Goal: Information Seeking & Learning: Learn about a topic

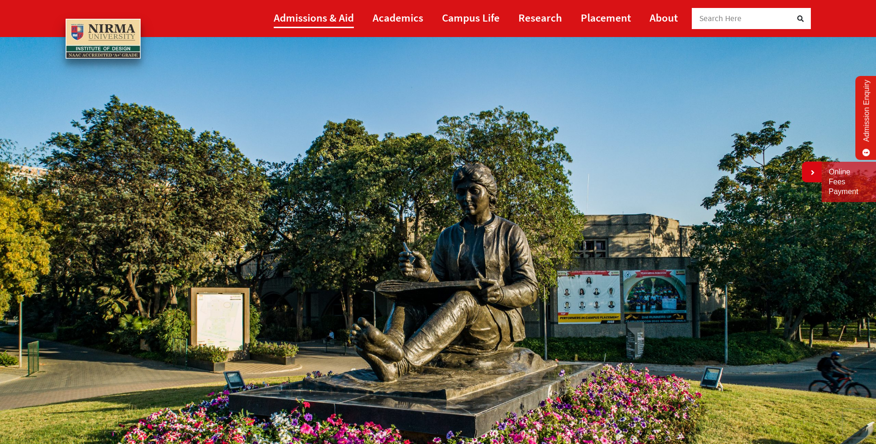
click at [304, 16] on link "Admissions & Aid" at bounding box center [314, 17] width 80 height 21
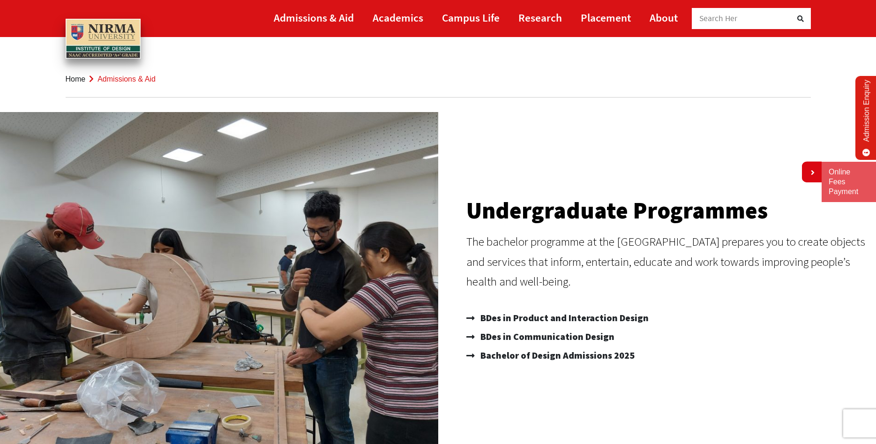
click at [867, 114] on link "Admission Enquiry" at bounding box center [866, 118] width 22 height 84
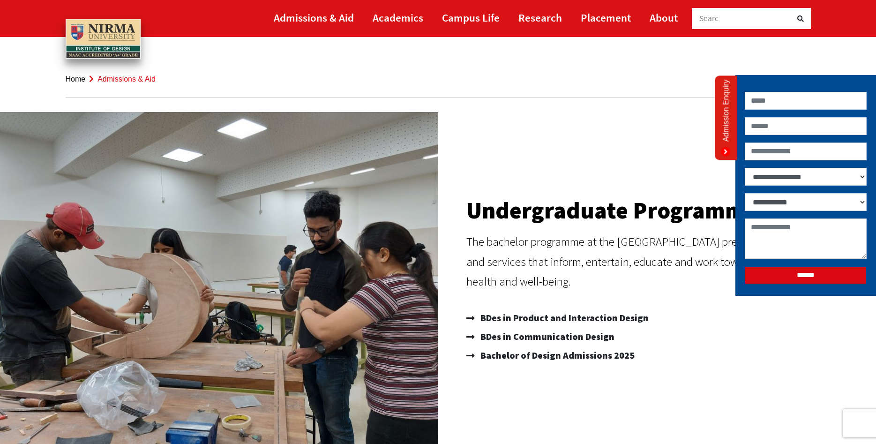
click at [725, 151] on icon at bounding box center [725, 151] width 9 height 9
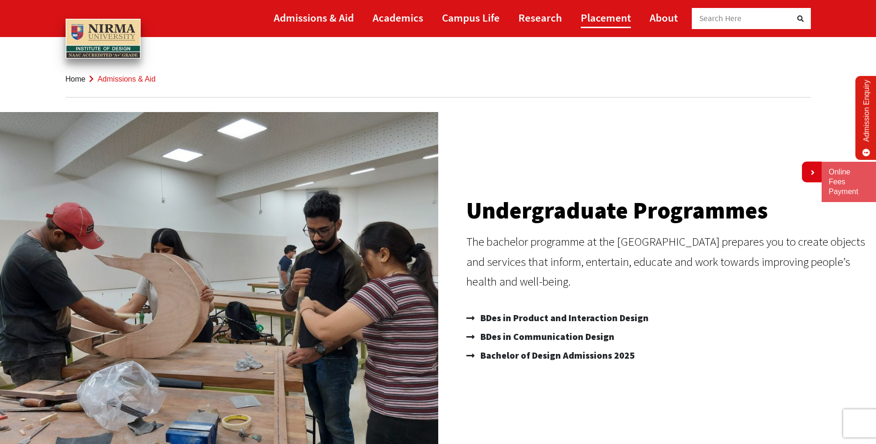
click at [595, 18] on link "Placement" at bounding box center [606, 17] width 50 height 21
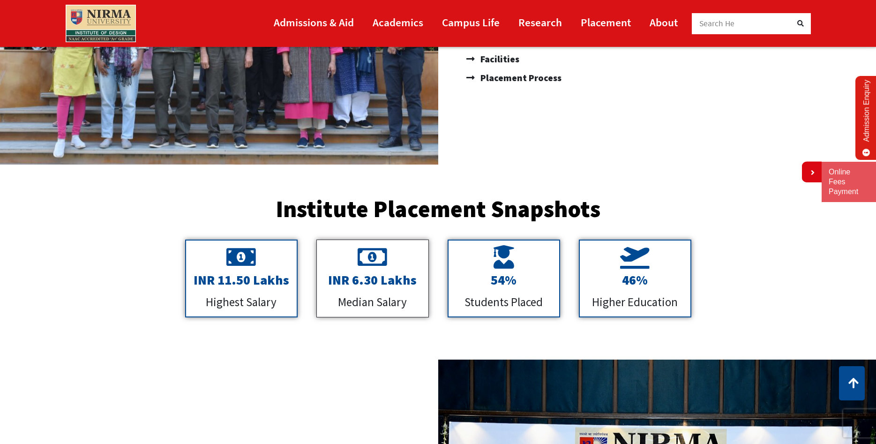
scroll to position [526, 0]
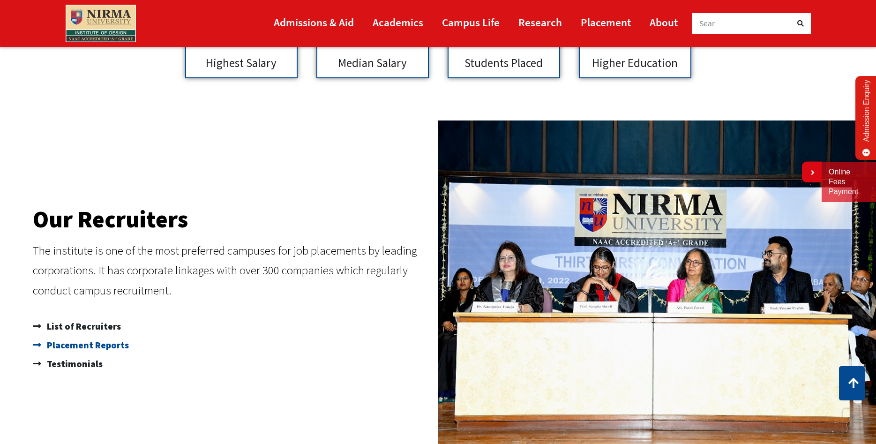
click at [63, 343] on span "Placement Reports" at bounding box center [87, 345] width 84 height 19
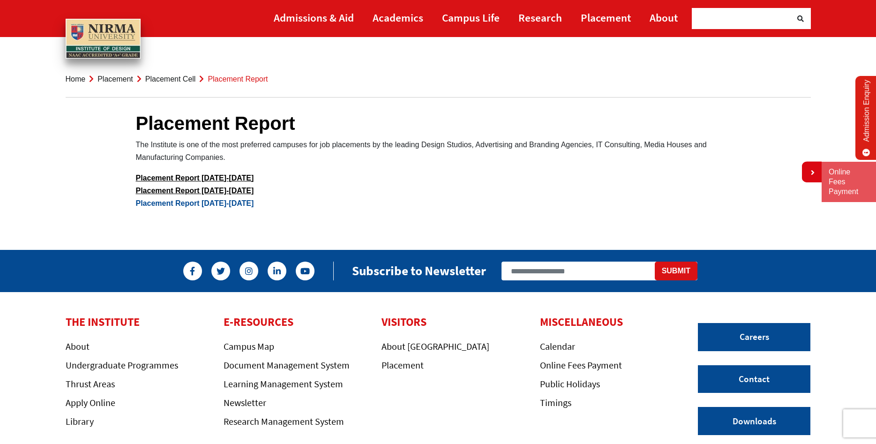
click at [194, 204] on link "Placement Report [DATE]-[DATE]" at bounding box center [195, 203] width 118 height 8
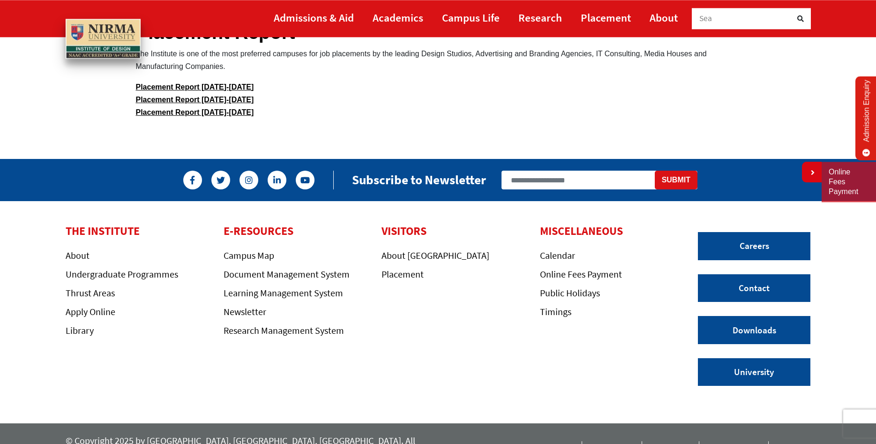
scroll to position [96, 0]
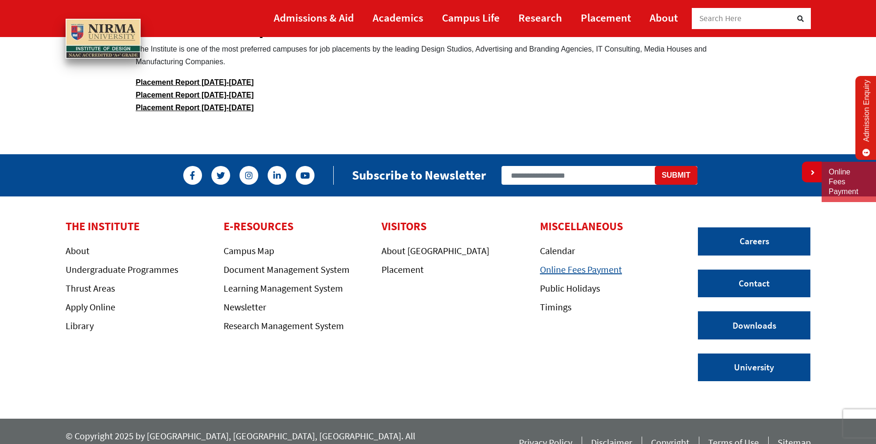
click at [591, 271] on link "Online Fees Payment" at bounding box center [581, 269] width 82 height 12
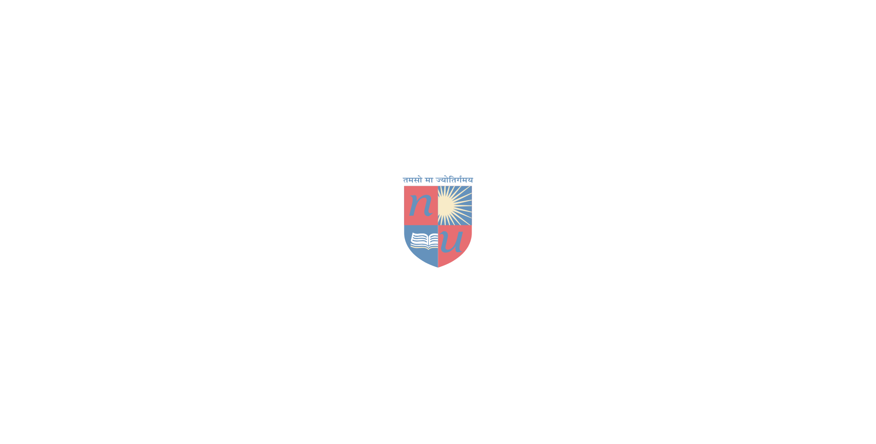
scroll to position [96, 0]
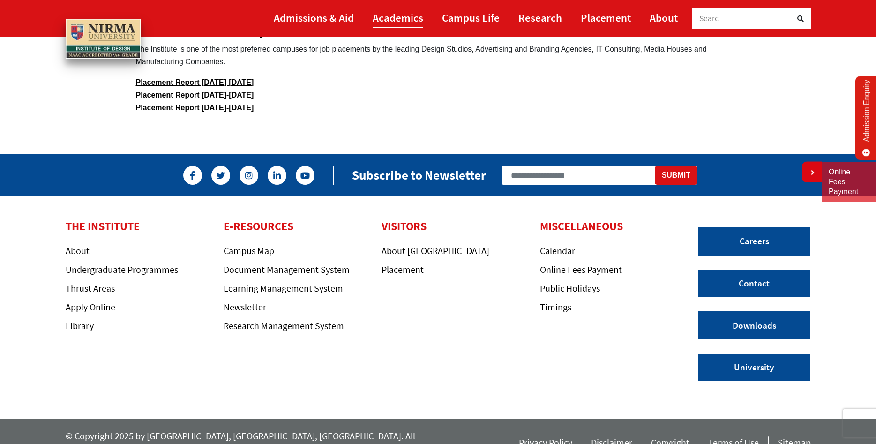
click at [394, 16] on link "Academics" at bounding box center [398, 17] width 51 height 21
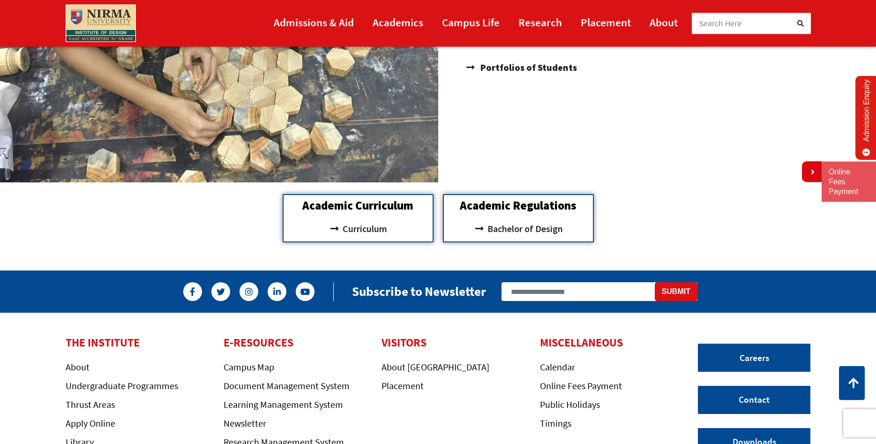
scroll to position [1144, 0]
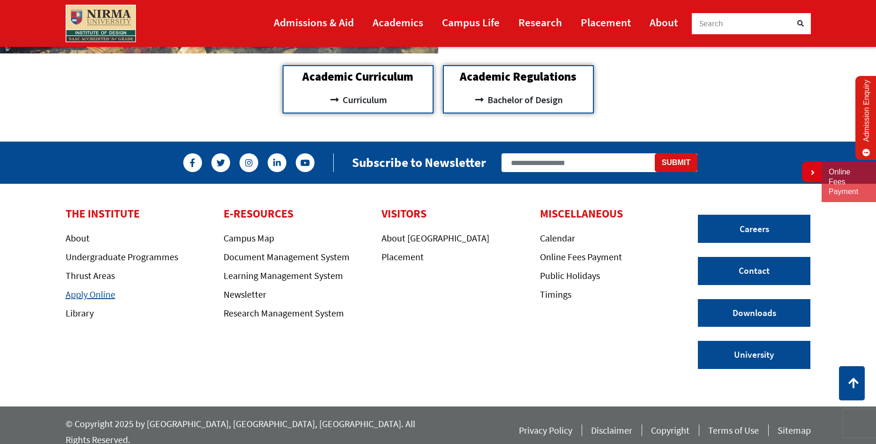
click at [88, 296] on link "Apply Online" at bounding box center [91, 294] width 50 height 12
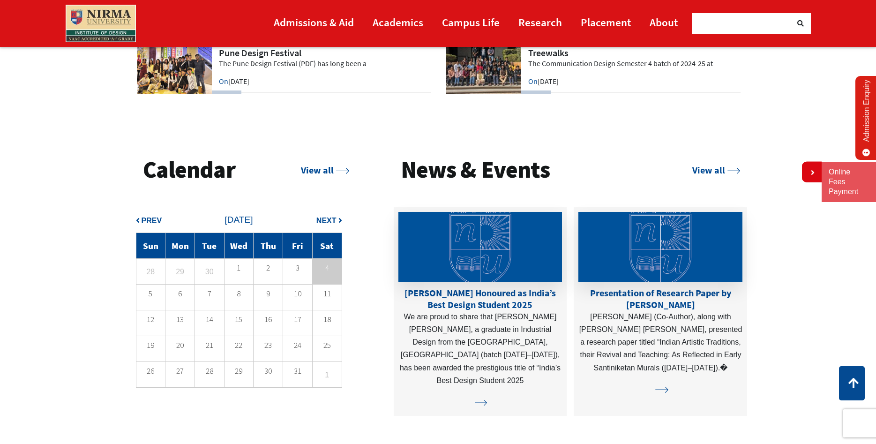
scroll to position [2656, 0]
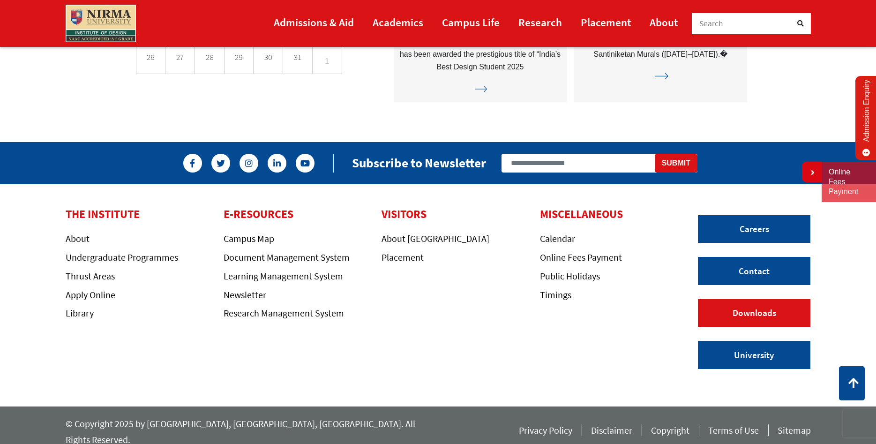
click at [756, 310] on link "Downloads" at bounding box center [754, 313] width 112 height 28
